Goal: Navigation & Orientation: Find specific page/section

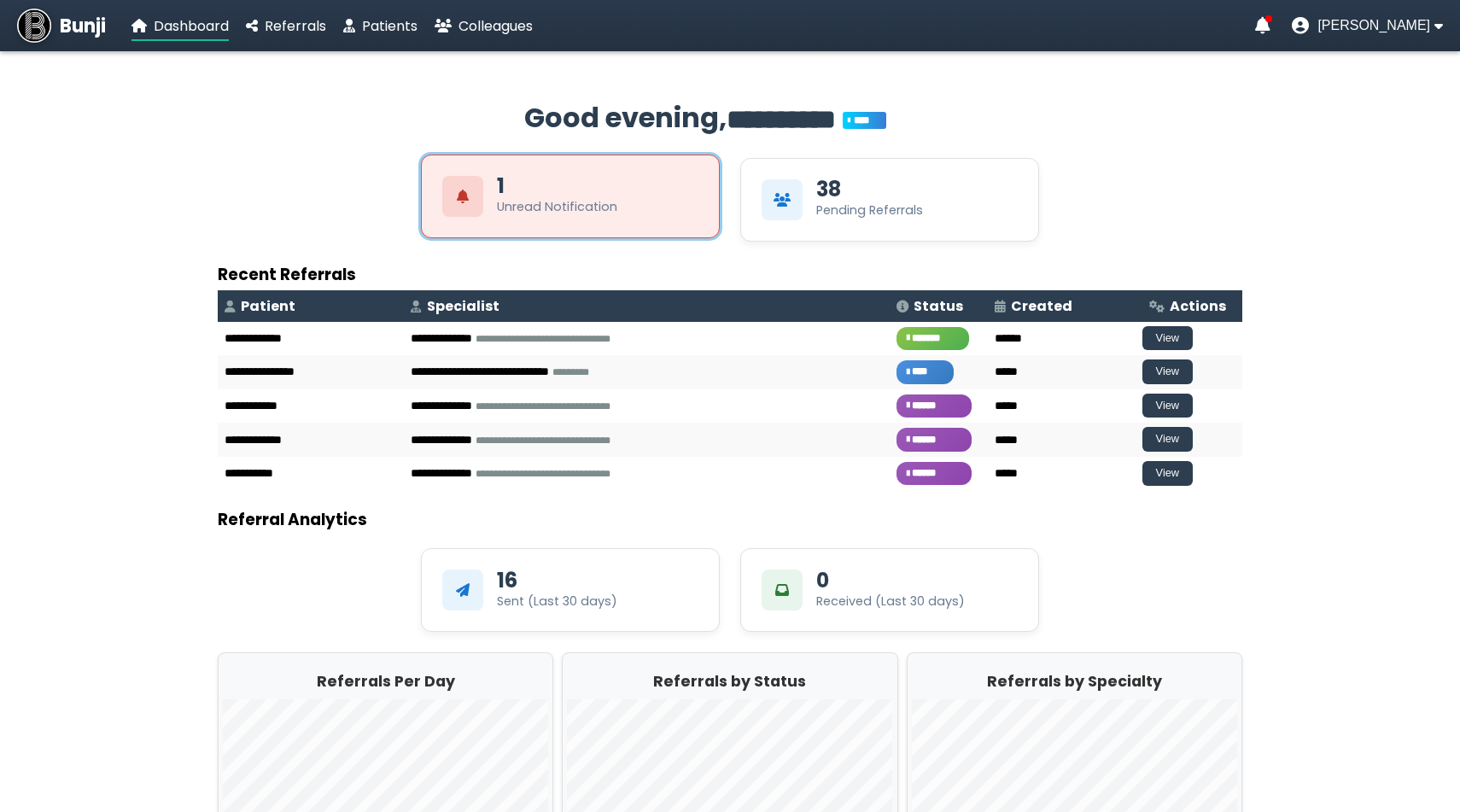
click at [500, 200] on div "Unread Notification" at bounding box center [557, 206] width 120 height 17
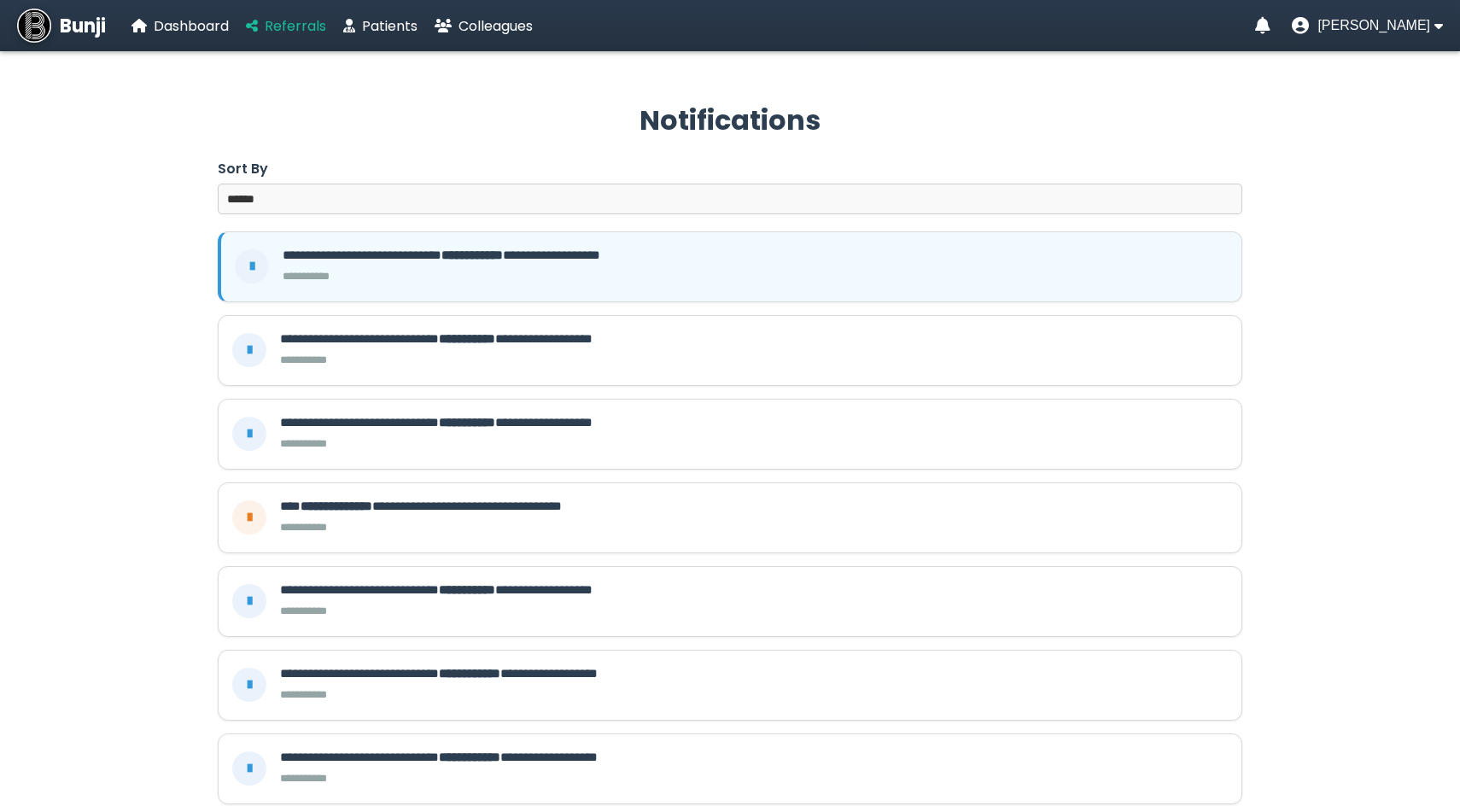
click at [295, 21] on span "Referrals" at bounding box center [295, 26] width 61 height 19
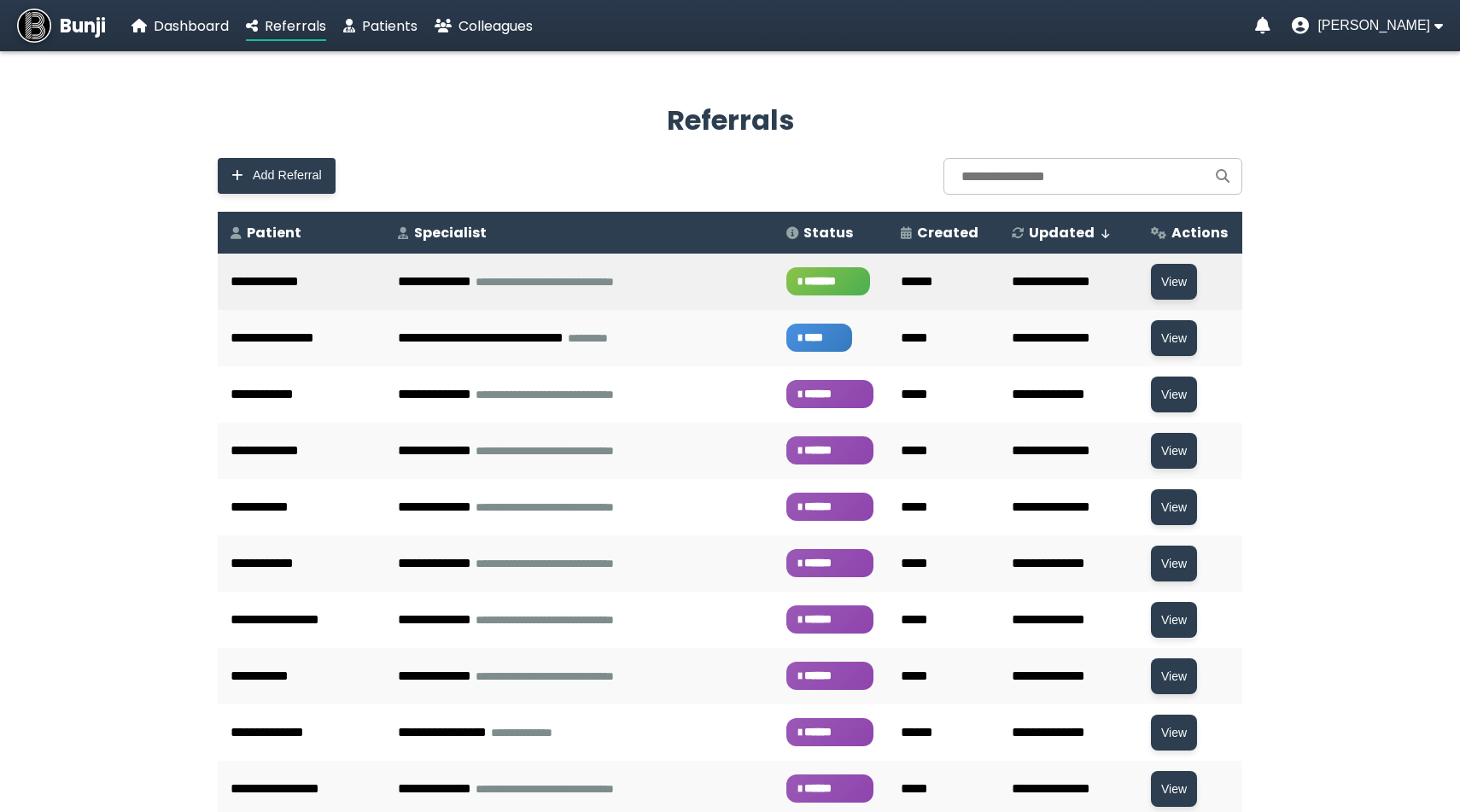
click at [392, 294] on td "**********" at bounding box center [579, 282] width 388 height 56
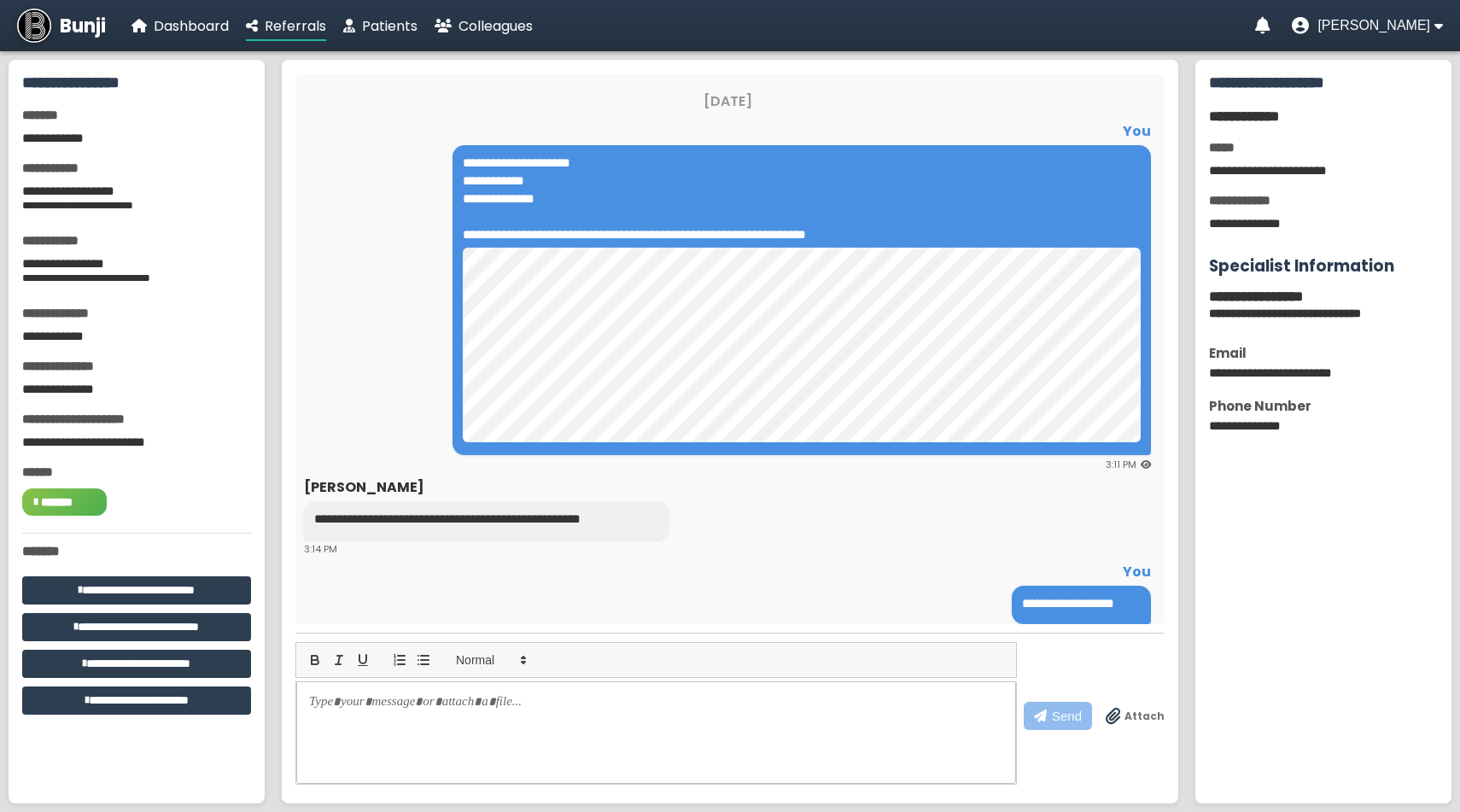
scroll to position [25, 0]
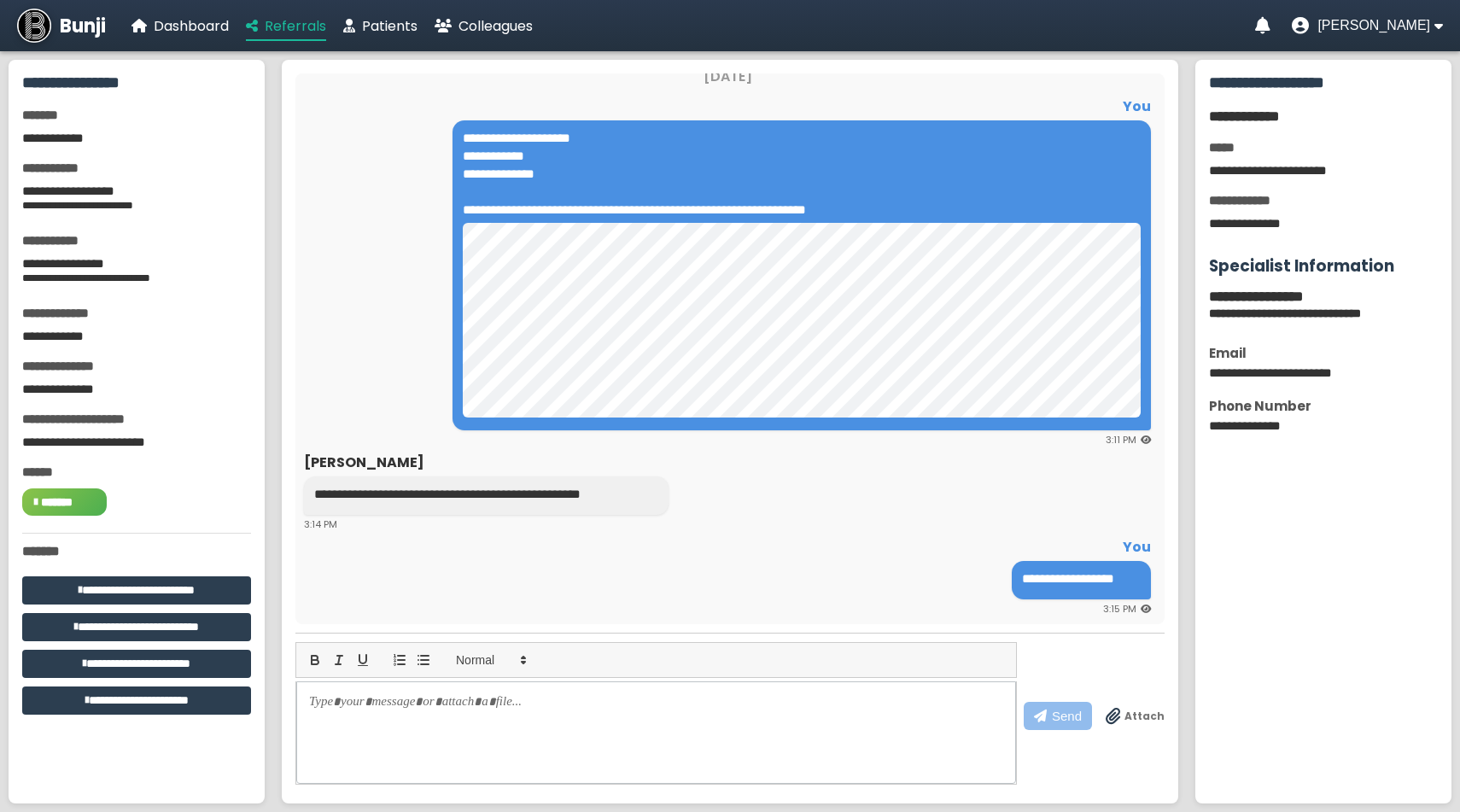
click at [273, 28] on span "Referrals" at bounding box center [295, 26] width 61 height 19
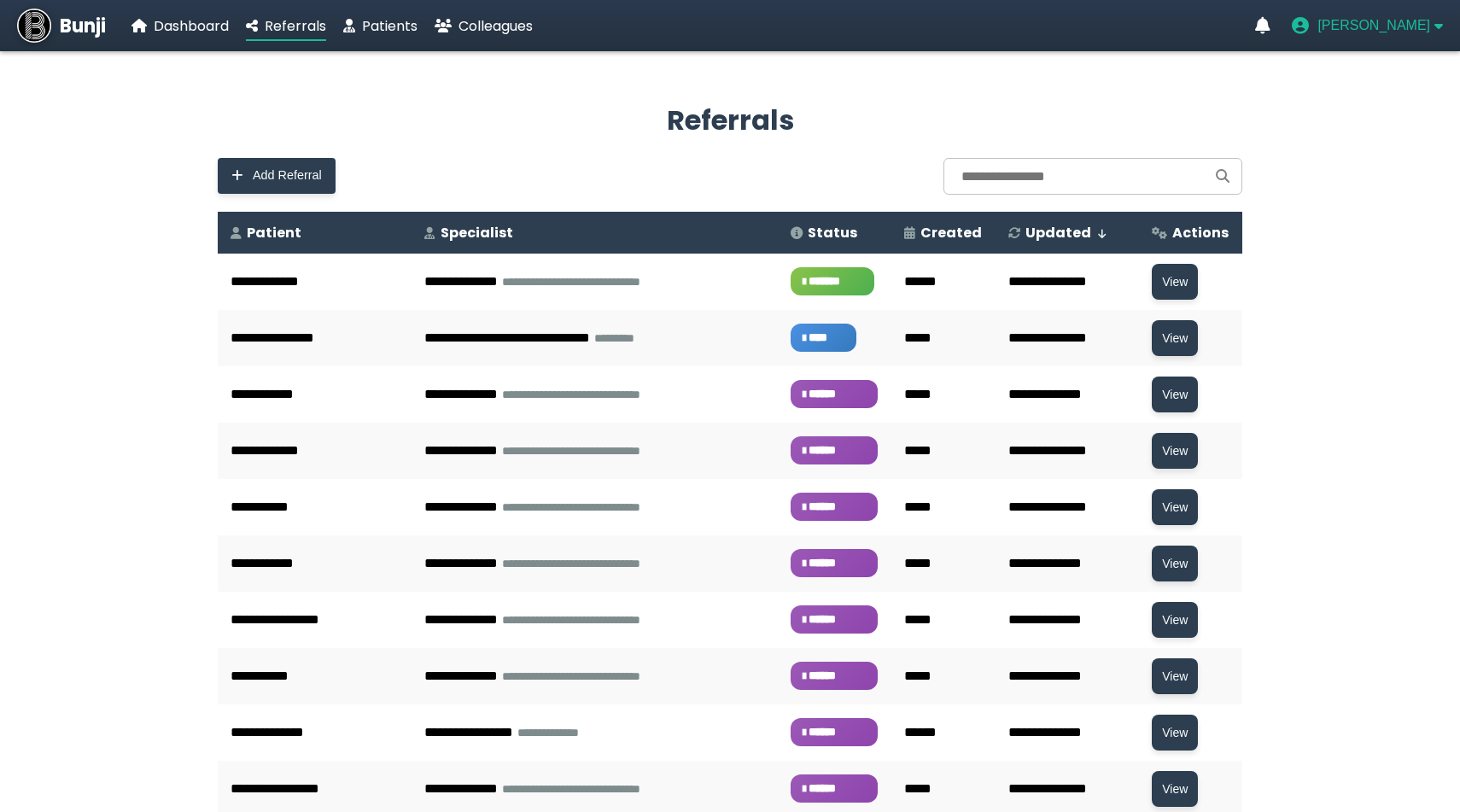
click at [1389, 24] on span "[PERSON_NAME]" at bounding box center [1374, 25] width 112 height 16
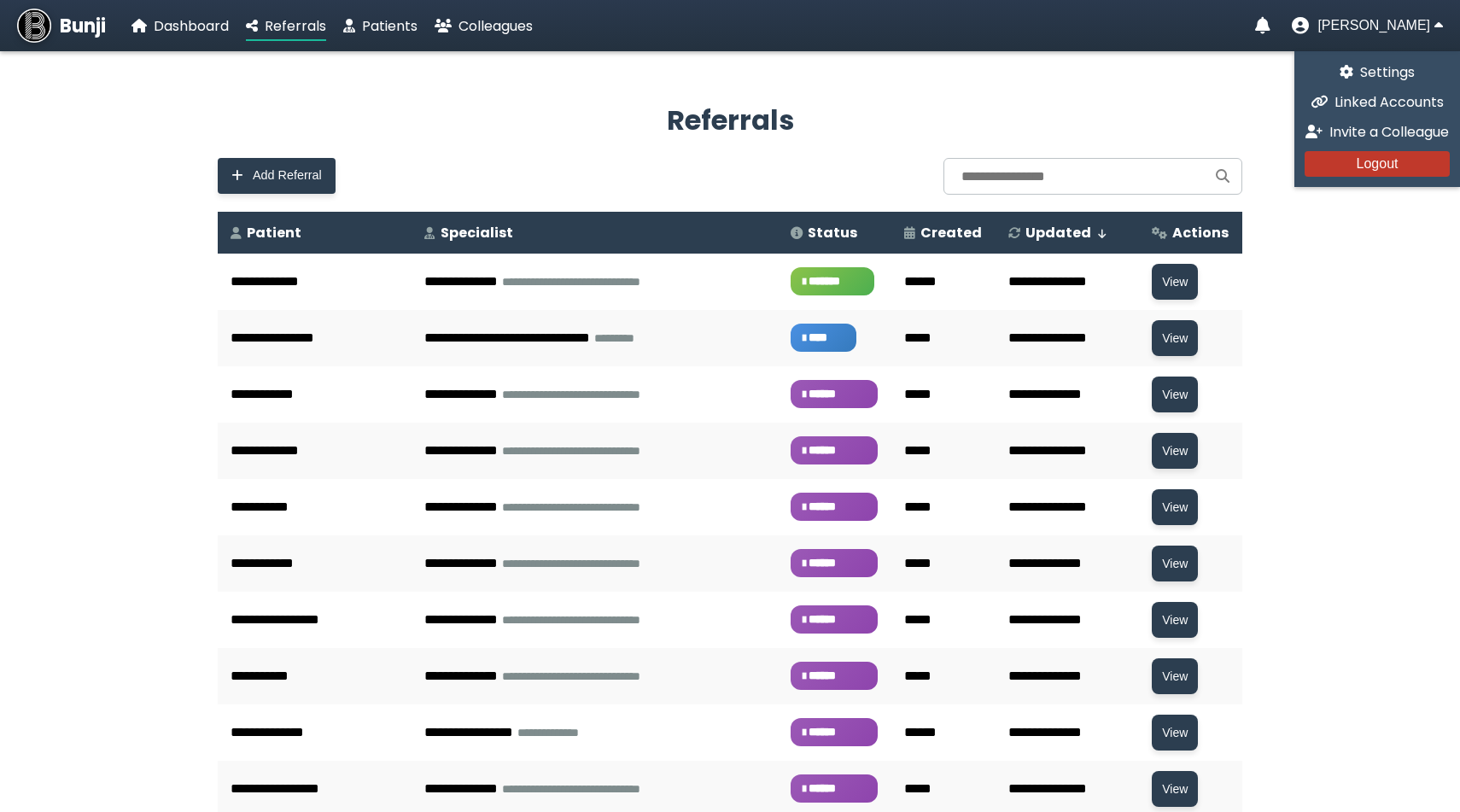
click at [1378, 154] on button "Logout" at bounding box center [1378, 164] width 145 height 25
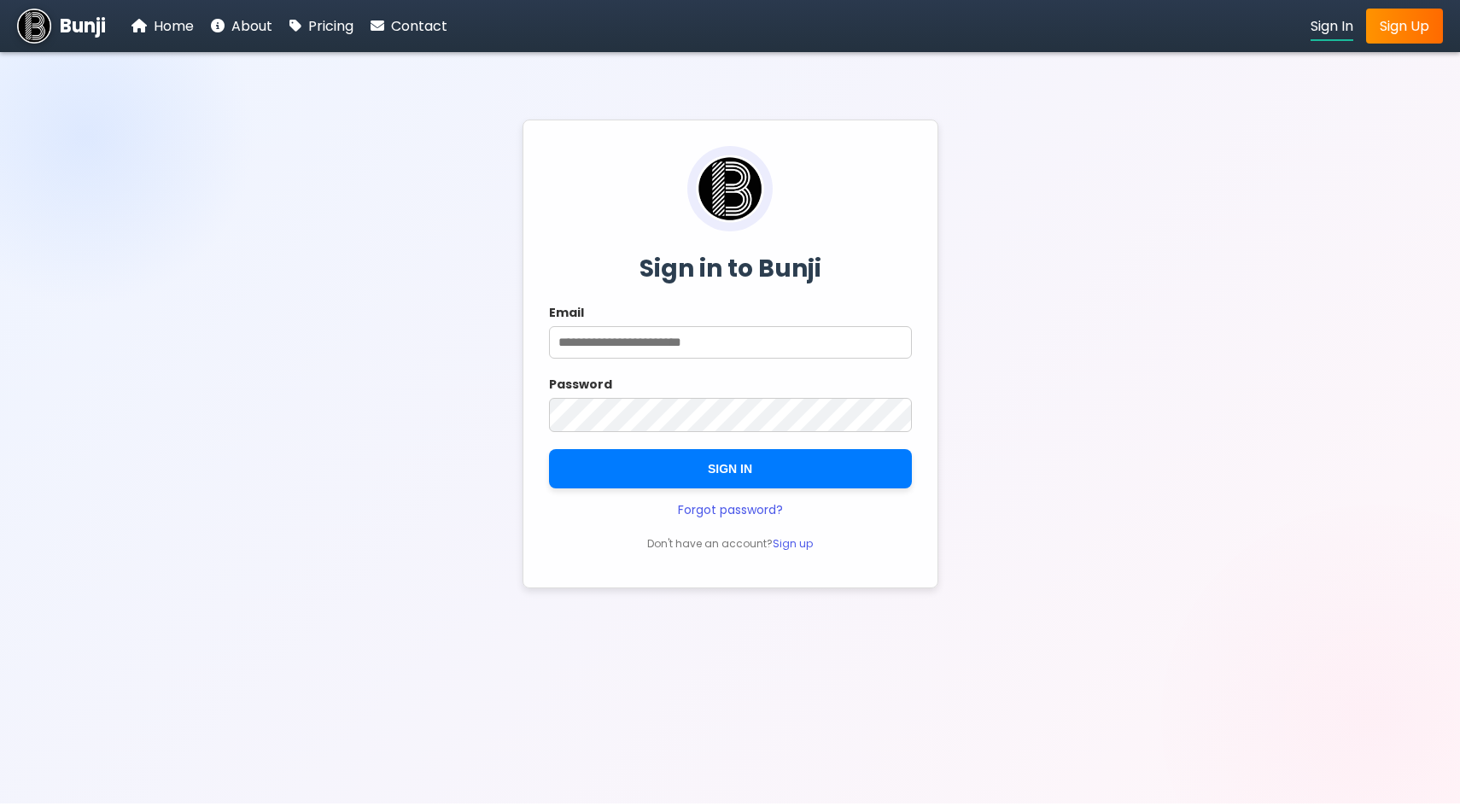
click at [34, 32] on img at bounding box center [34, 25] width 34 height 34
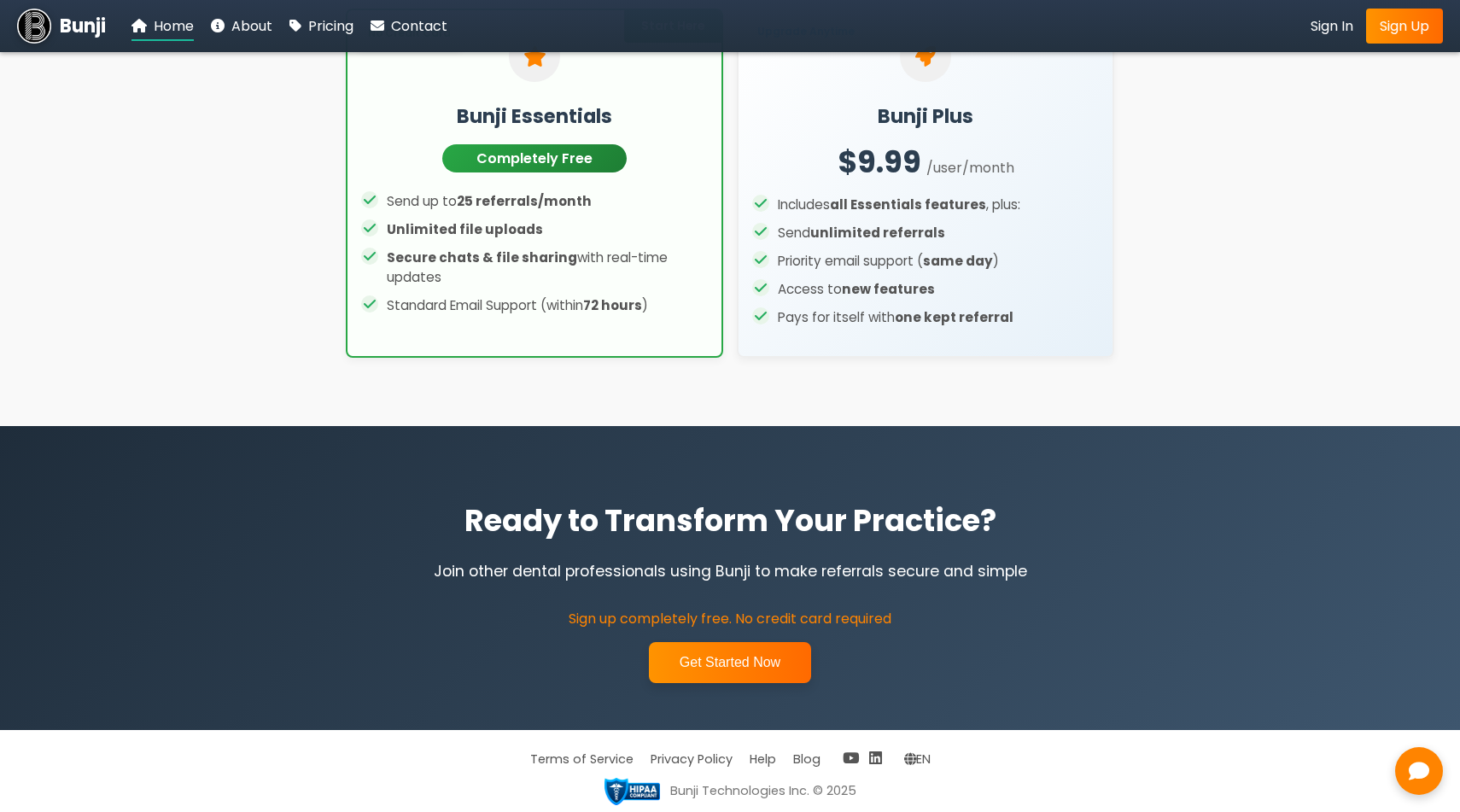
scroll to position [2371, 0]
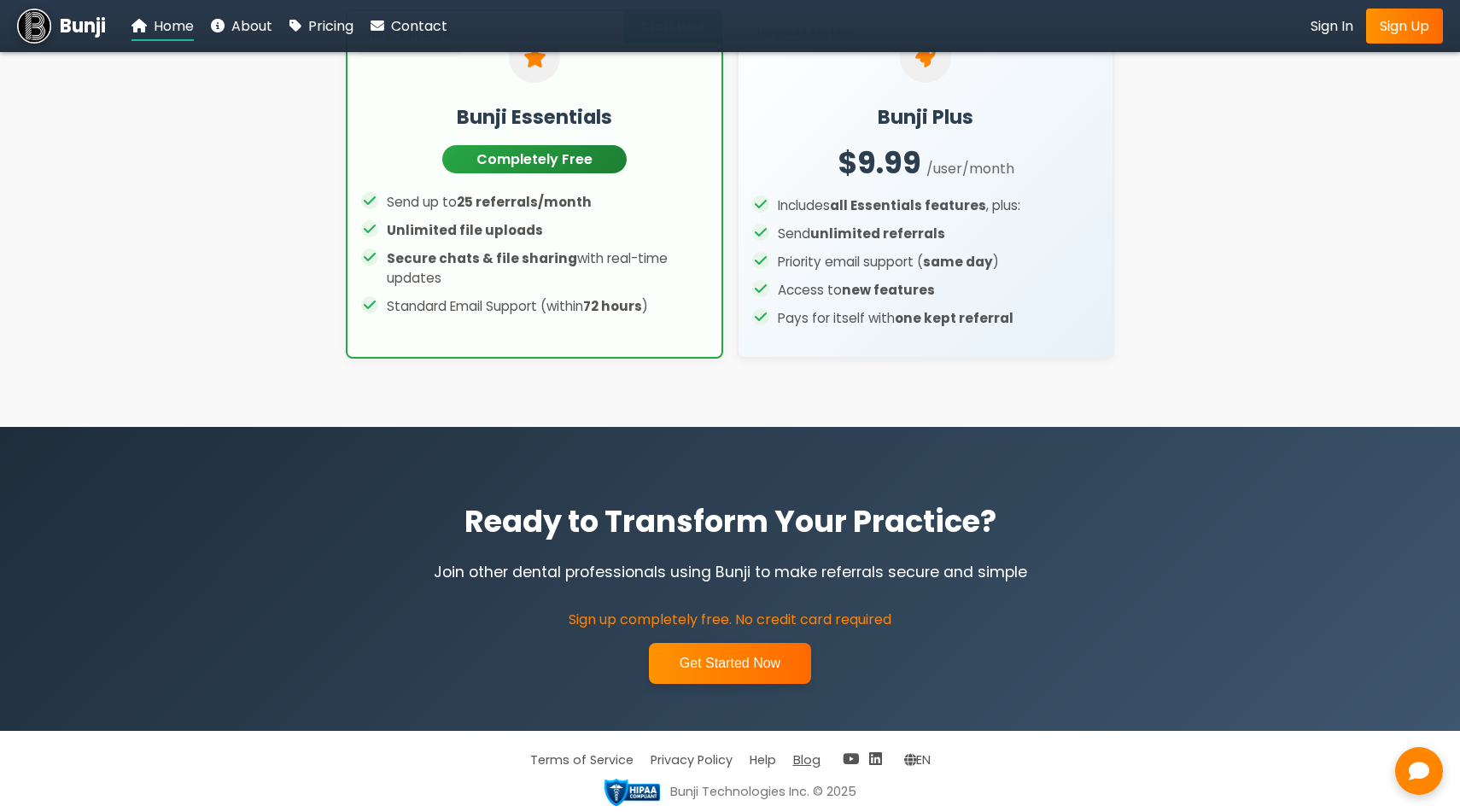
click at [799, 756] on link "Blog" at bounding box center [807, 760] width 27 height 17
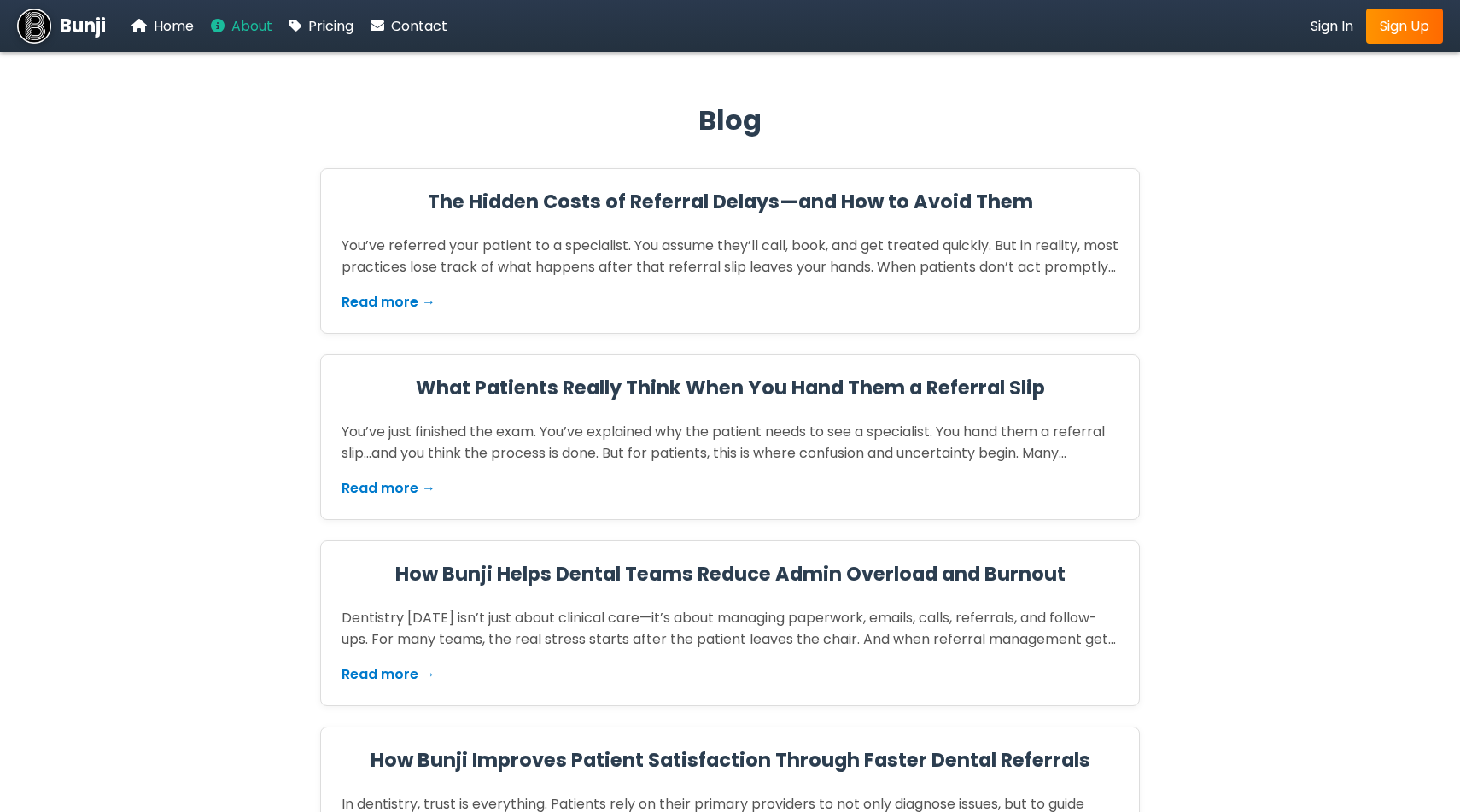
click at [247, 31] on span "About" at bounding box center [252, 26] width 41 height 19
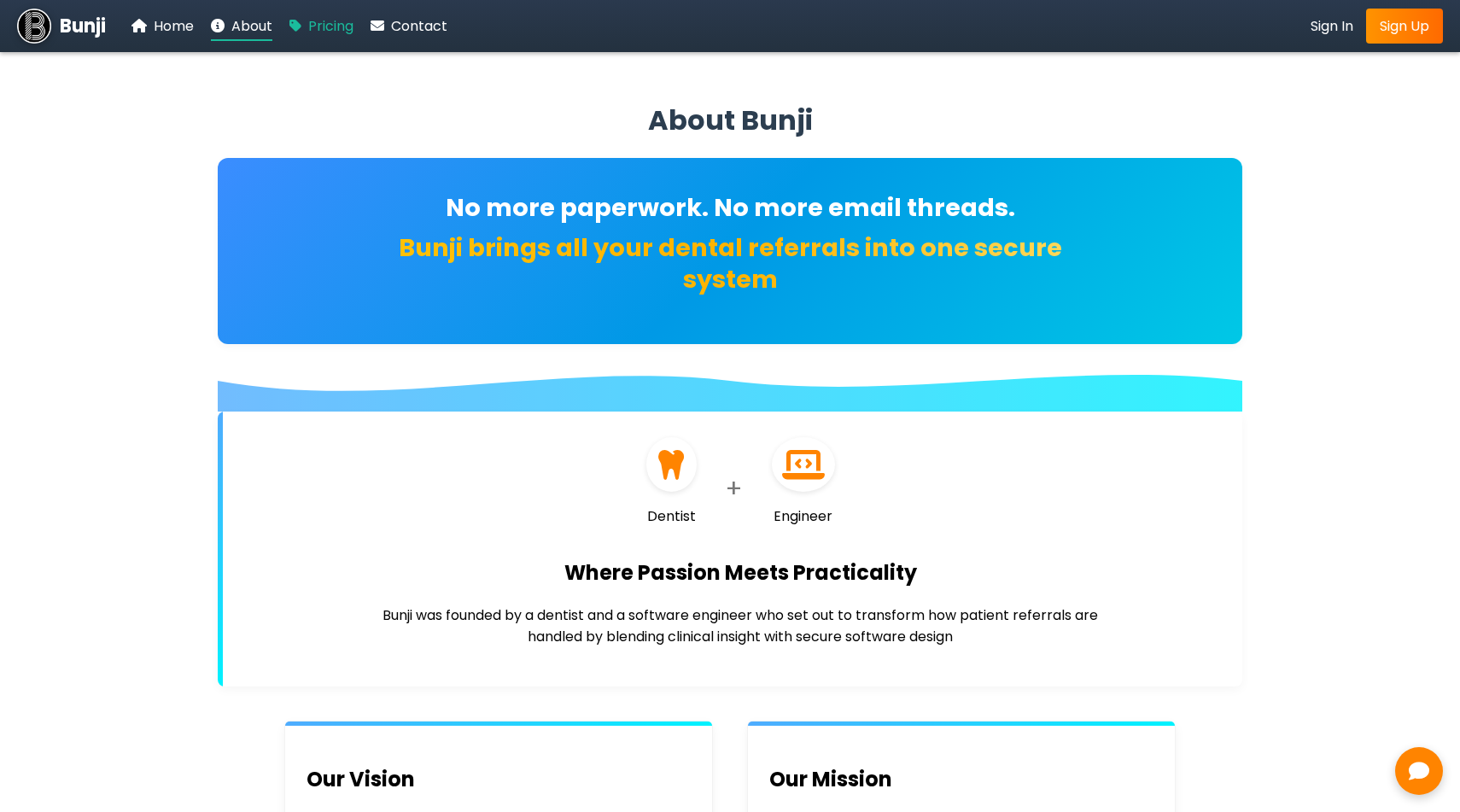
click at [320, 28] on span "Pricing" at bounding box center [331, 26] width 46 height 19
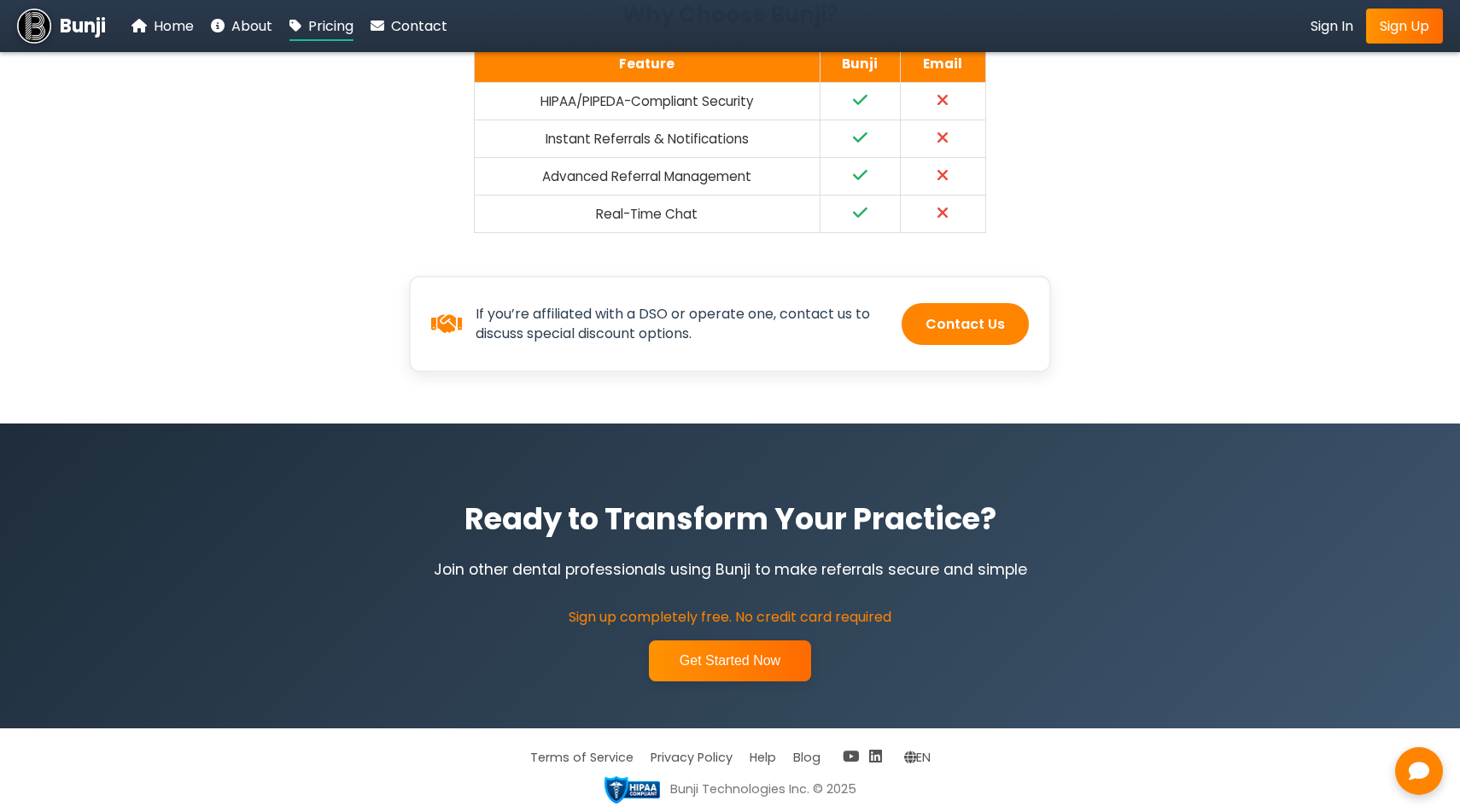
scroll to position [978, 0]
click at [961, 325] on link "Contact Us" at bounding box center [965, 322] width 127 height 42
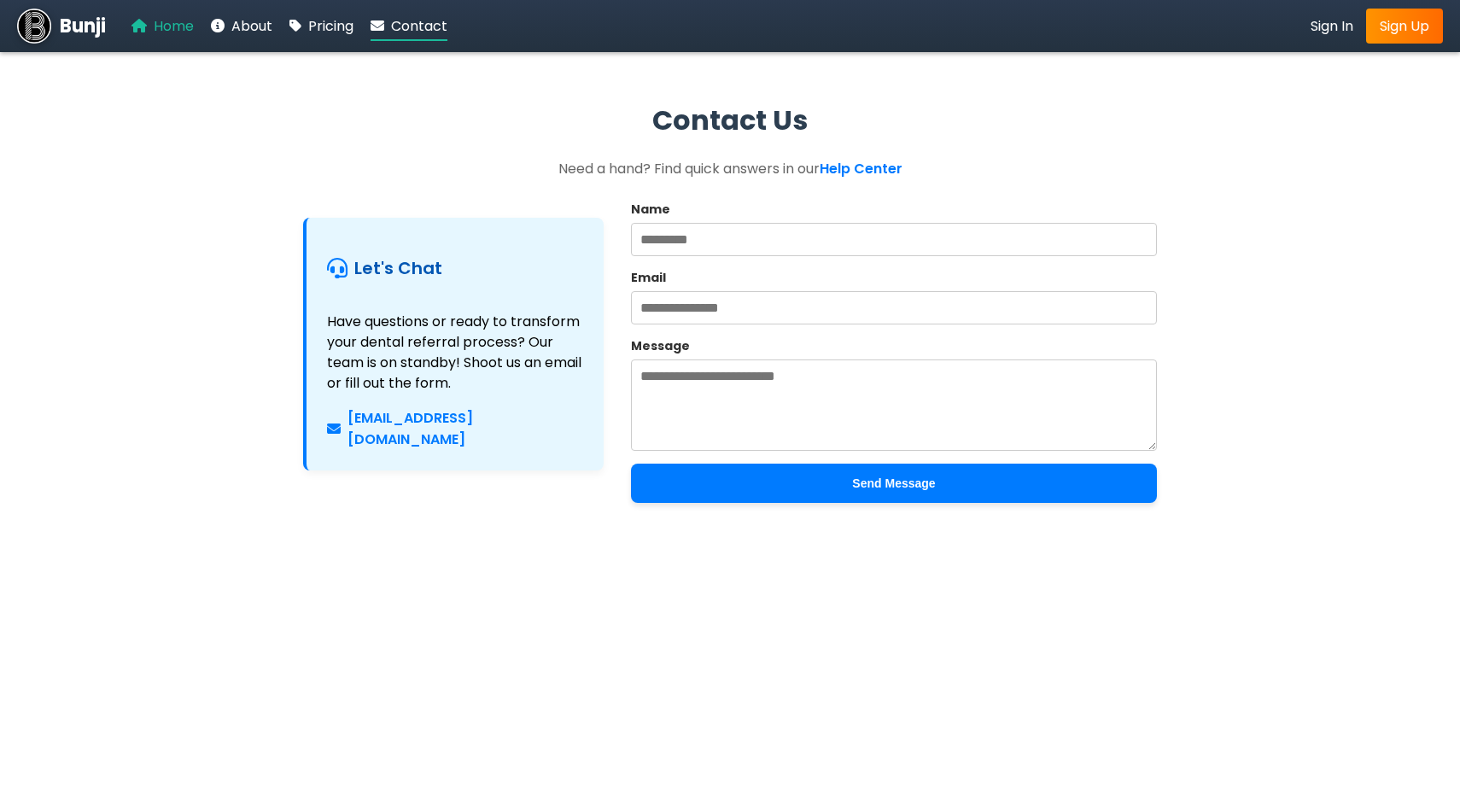
click at [158, 28] on span "Home" at bounding box center [174, 26] width 40 height 19
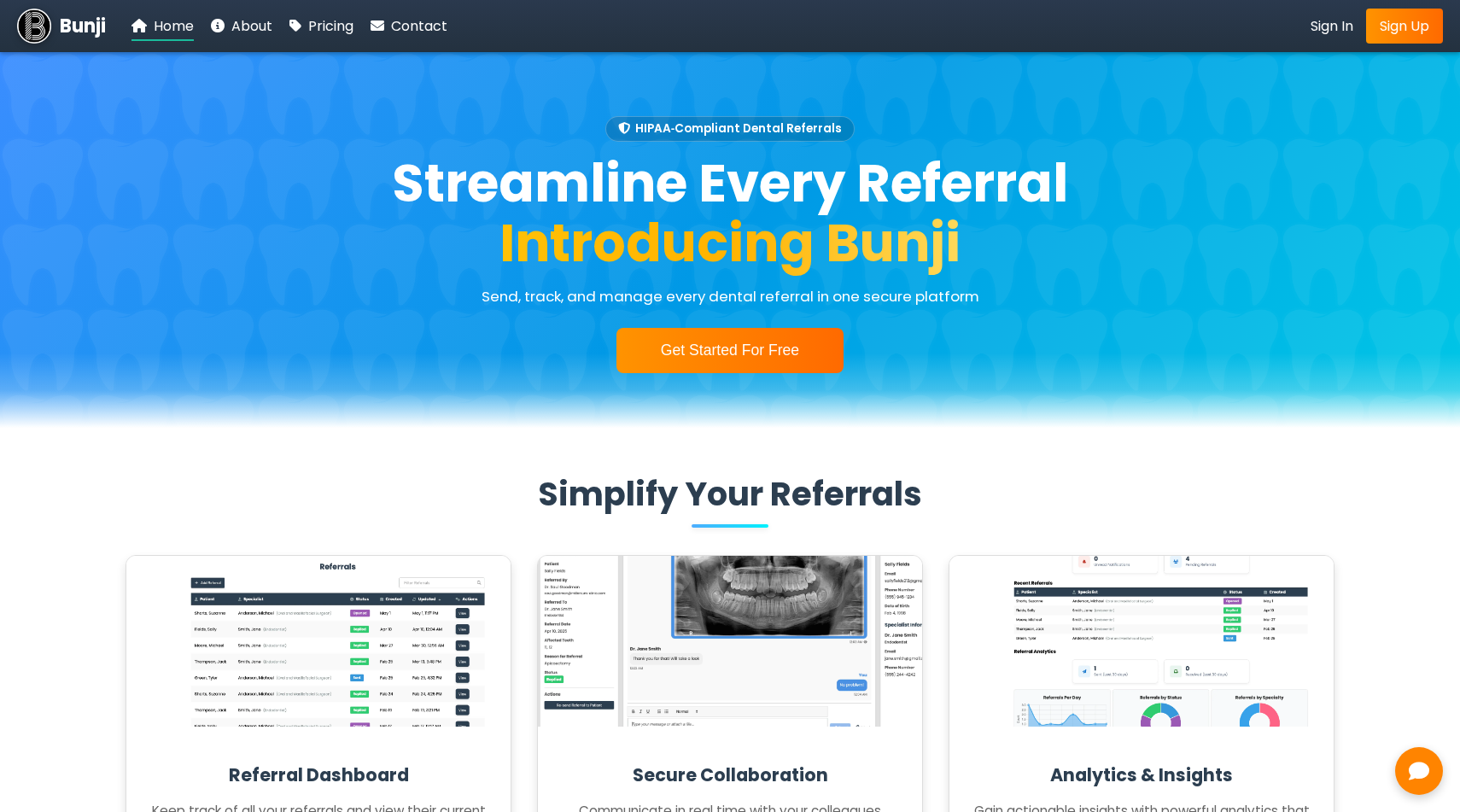
click at [66, 28] on span "Bunji" at bounding box center [83, 25] width 47 height 28
